Goal: Information Seeking & Learning: Learn about a topic

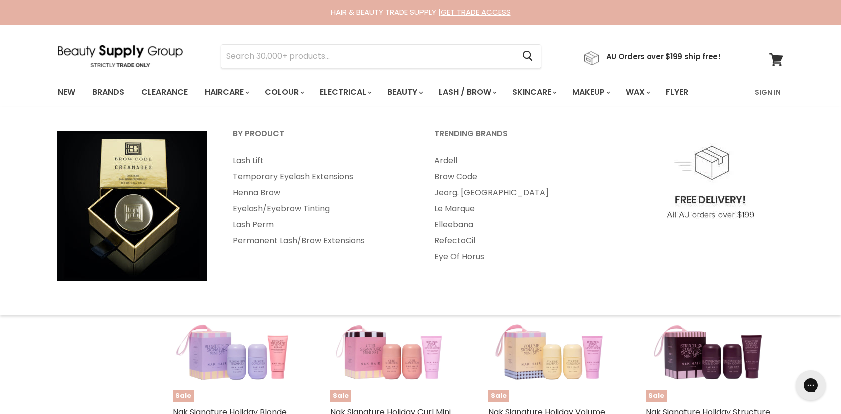
select select "created-descending"
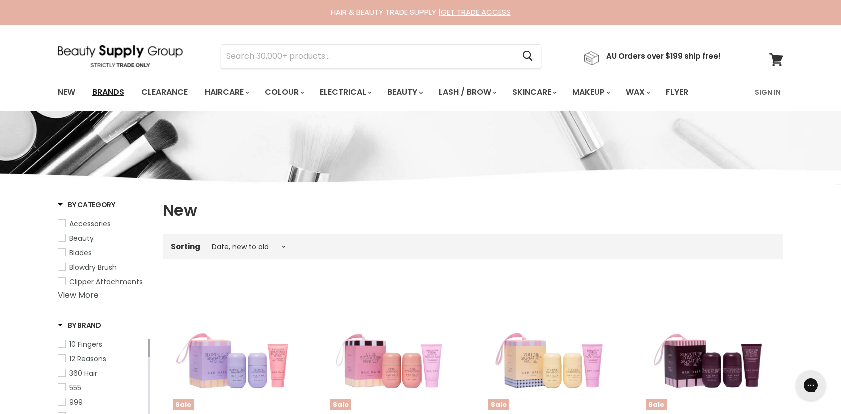
click at [105, 90] on link "Brands" at bounding box center [108, 92] width 47 height 21
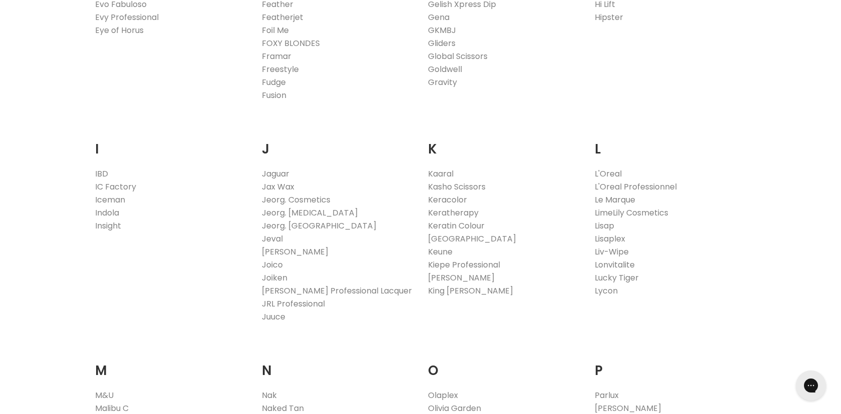
scroll to position [914, 0]
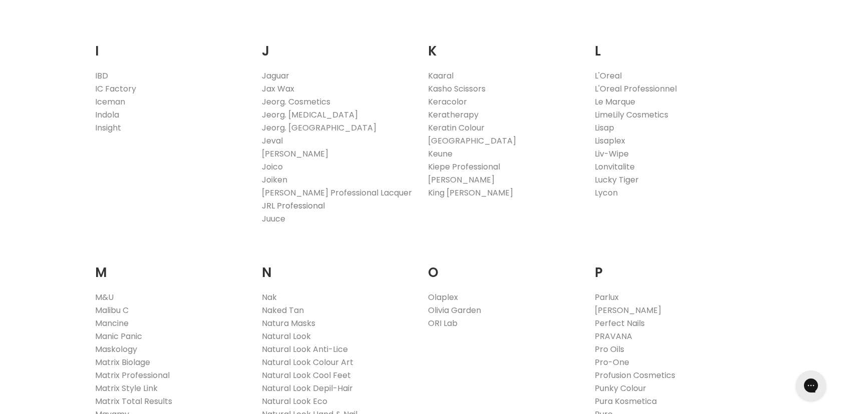
click at [267, 205] on link "JRL Professional" at bounding box center [293, 206] width 63 height 12
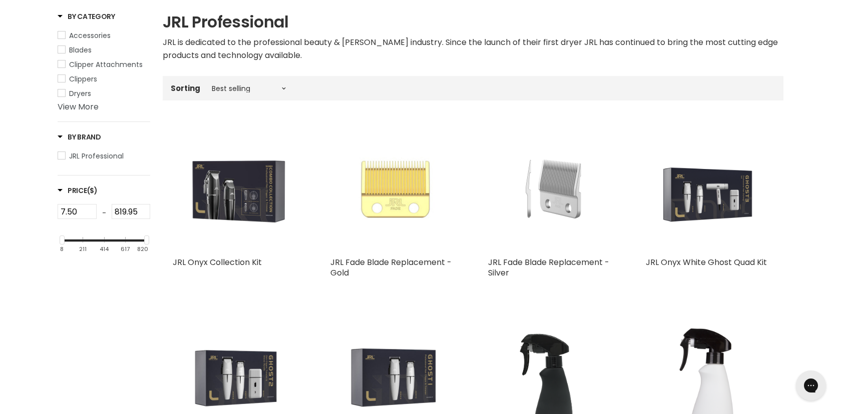
scroll to position [199, 0]
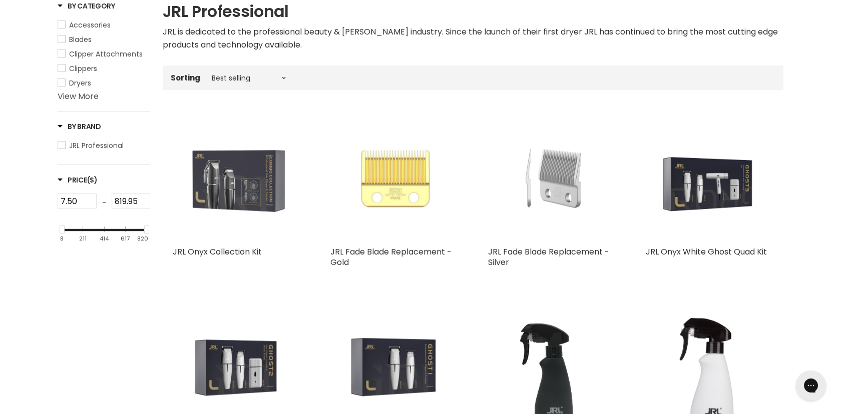
click at [210, 166] on img "Main content" at bounding box center [237, 178] width 128 height 128
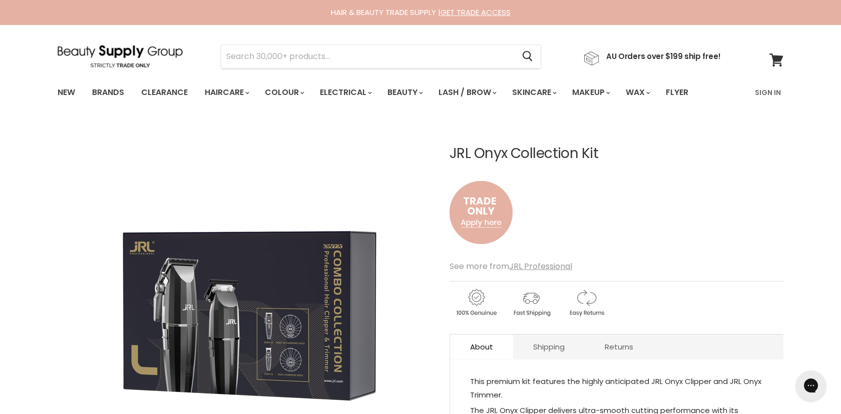
drag, startPoint x: 449, startPoint y: 153, endPoint x: 613, endPoint y: 146, distance: 164.3
click at [614, 146] on h1 "JRL Onyx Collection Kit" at bounding box center [616, 154] width 334 height 16
copy h1 "JRL Onyx Collection Kit"
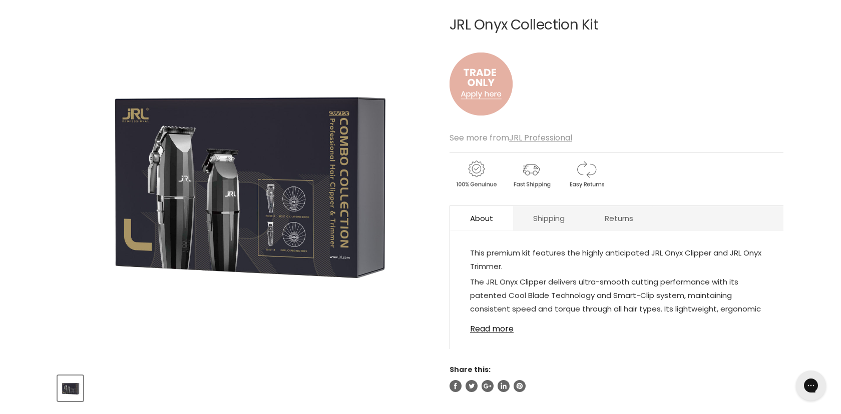
scroll to position [184, 0]
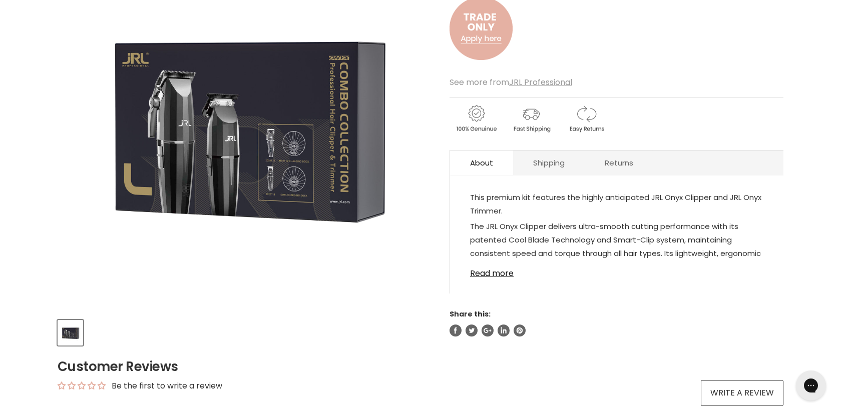
click at [279, 133] on img "JRL Onyx Collection Kit image. Click or Scroll to Zoom." at bounding box center [245, 123] width 374 height 374
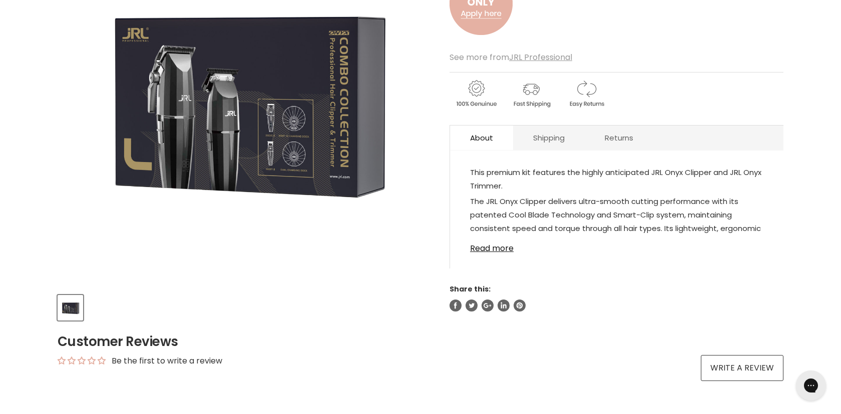
scroll to position [236, 0]
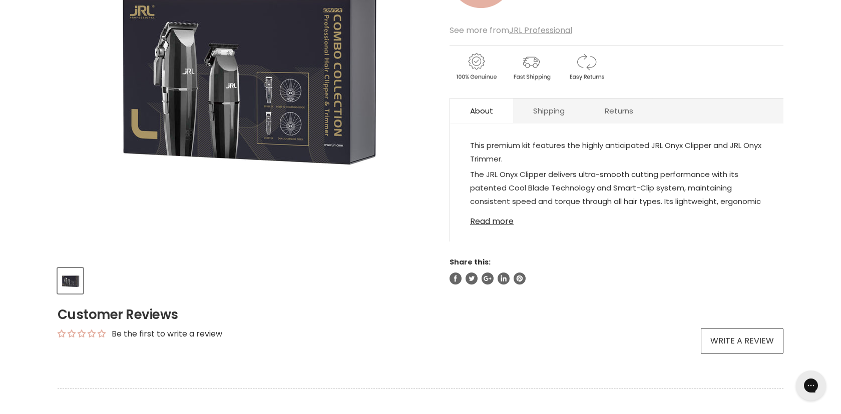
click at [486, 216] on link "Read more" at bounding box center [616, 218] width 293 height 15
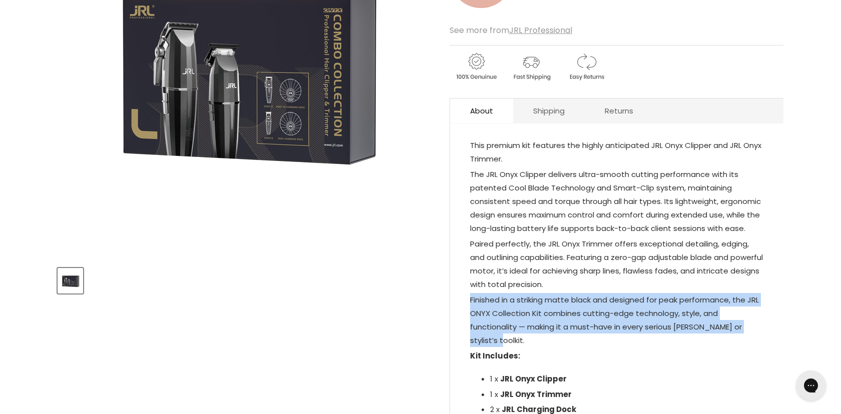
drag, startPoint x: 469, startPoint y: 297, endPoint x: 499, endPoint y: 338, distance: 50.5
click at [499, 338] on p "Finished in a striking matte black and designed for peak performance, the JRL O…" at bounding box center [616, 321] width 293 height 56
copy p "Finished in a striking matte black and designed for peak performance, the JRL O…"
